Goal: Transaction & Acquisition: Purchase product/service

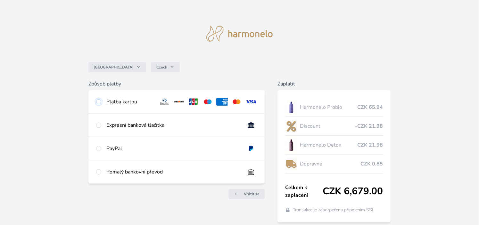
click at [99, 101] on input "radio" at bounding box center [98, 101] width 5 height 5
radio input "true"
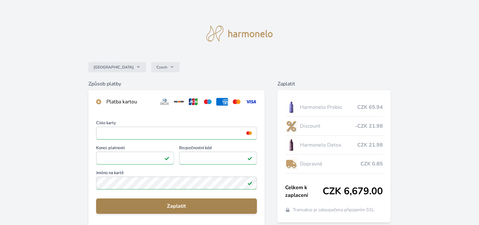
click at [132, 206] on span "Zaplatit" at bounding box center [176, 206] width 150 height 8
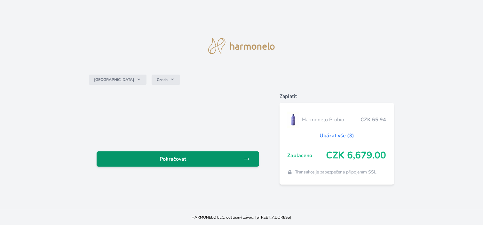
click at [235, 160] on span "Pokračovat" at bounding box center [173, 159] width 142 height 8
